Goal: Information Seeking & Learning: Find specific page/section

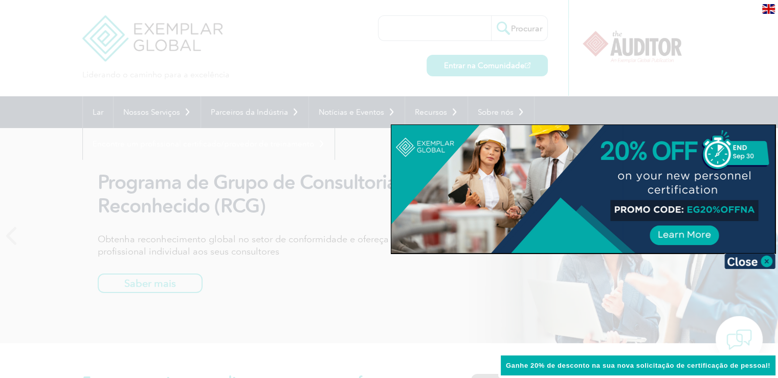
click at [431, 17] on div at bounding box center [389, 189] width 778 height 378
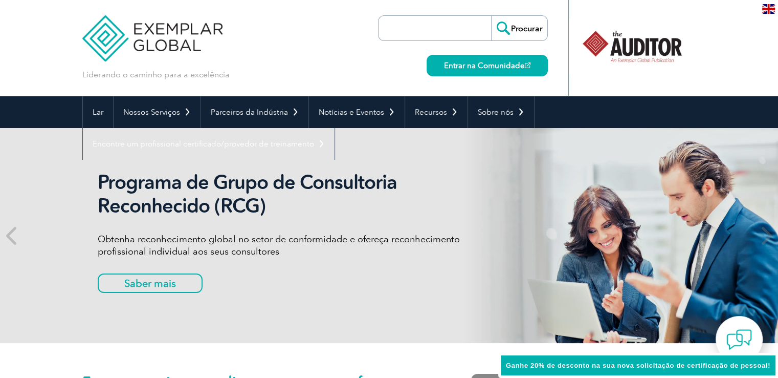
click at [430, 27] on input "search" at bounding box center [437, 28] width 107 height 25
type input "caio"
click at [530, 28] on input "Procurar" at bounding box center [519, 28] width 56 height 25
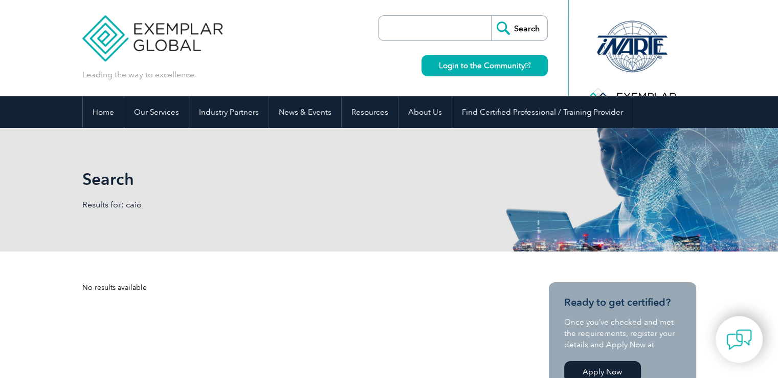
click at [427, 25] on input "search" at bounding box center [437, 28] width 107 height 25
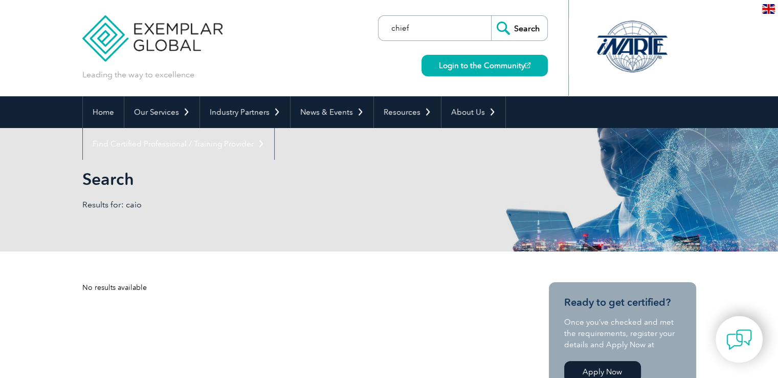
type input "chief"
click at [491, 16] on input "Search" at bounding box center [519, 28] width 56 height 25
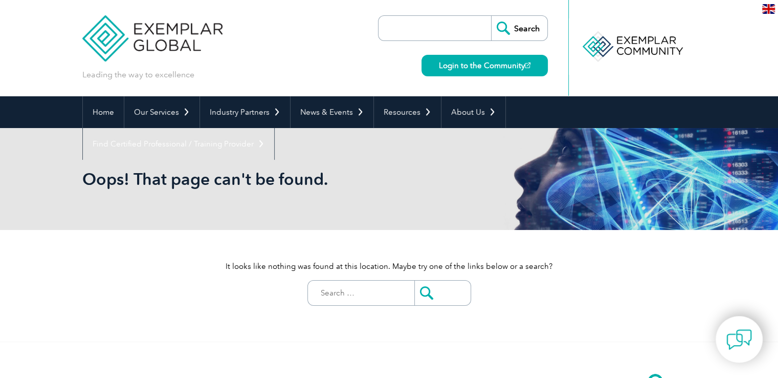
drag, startPoint x: 785, startPoint y: 82, endPoint x: 719, endPoint y: 33, distance: 83.0
click at [719, 33] on html "BACK TO TOP Leading the way to excellence ▼" at bounding box center [389, 376] width 778 height 752
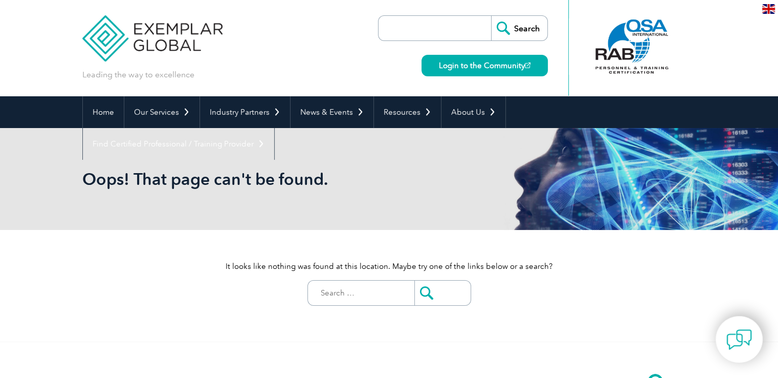
click at [435, 35] on input "search" at bounding box center [437, 28] width 107 height 25
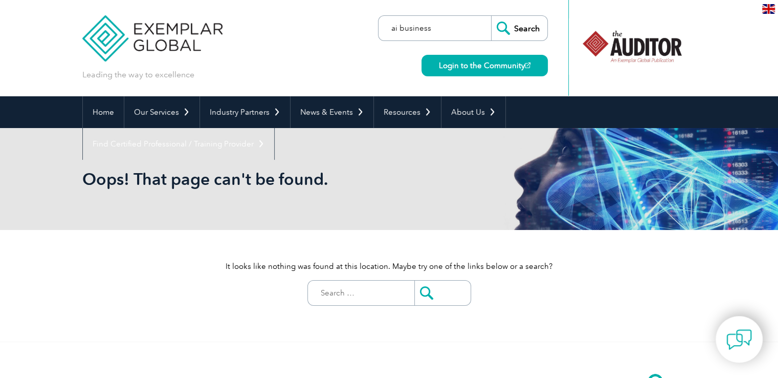
type input "ai business"
click at [491, 16] on input "Search" at bounding box center [519, 28] width 56 height 25
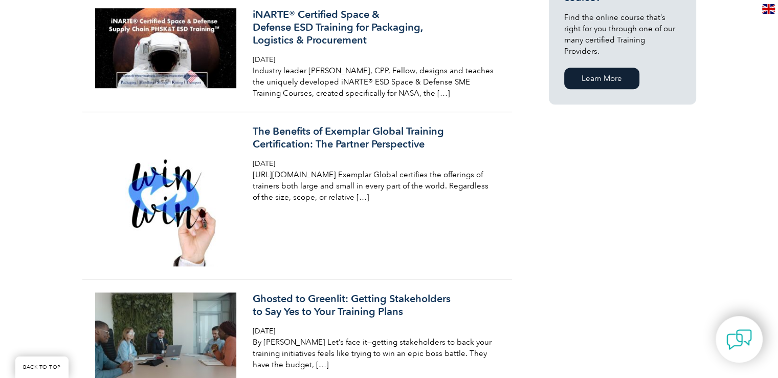
drag, startPoint x: 780, startPoint y: 23, endPoint x: 778, endPoint y: 40, distance: 18.0
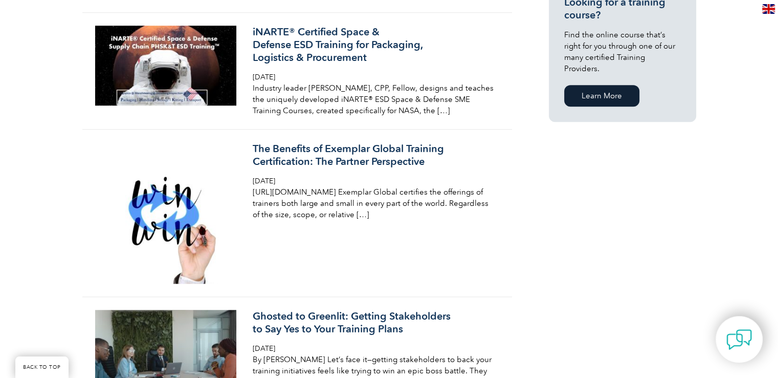
scroll to position [618, 0]
